Goal: Transaction & Acquisition: Download file/media

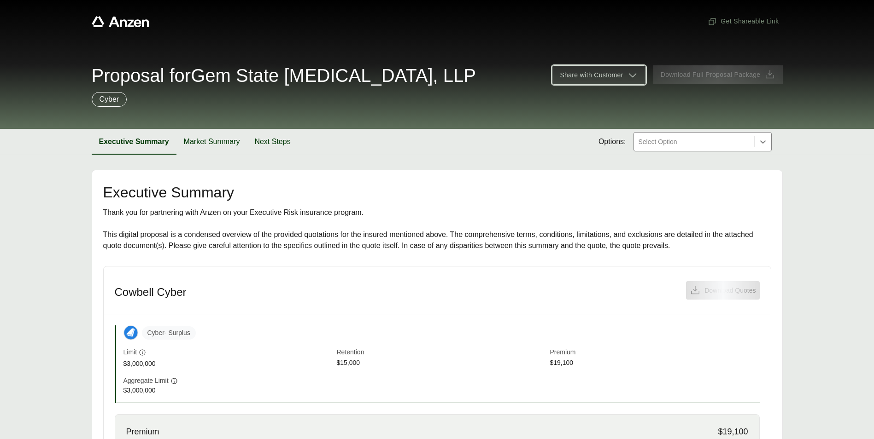
click at [636, 77] on icon at bounding box center [632, 75] width 11 height 11
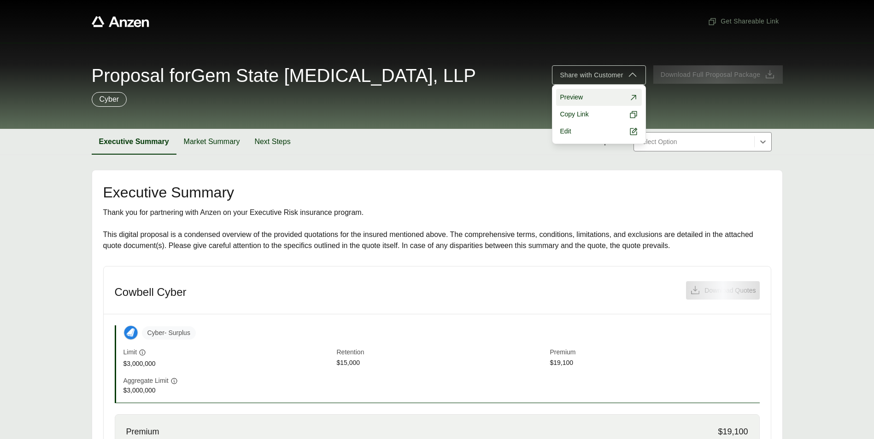
click at [633, 99] on icon at bounding box center [633, 97] width 9 height 9
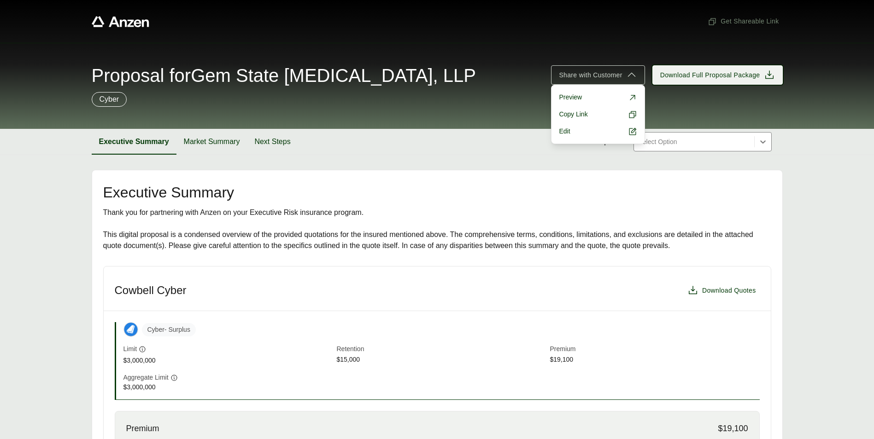
click at [714, 72] on span "Download Full Proposal Package" at bounding box center [710, 75] width 100 height 10
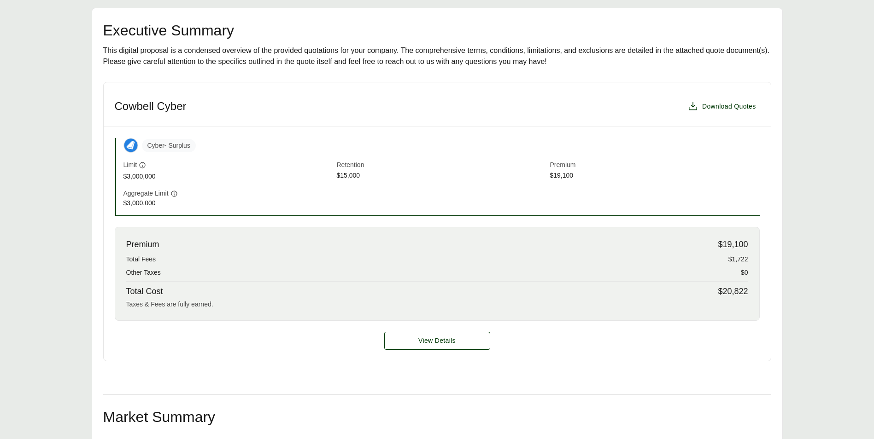
scroll to position [92, 0]
